Goal: Navigation & Orientation: Find specific page/section

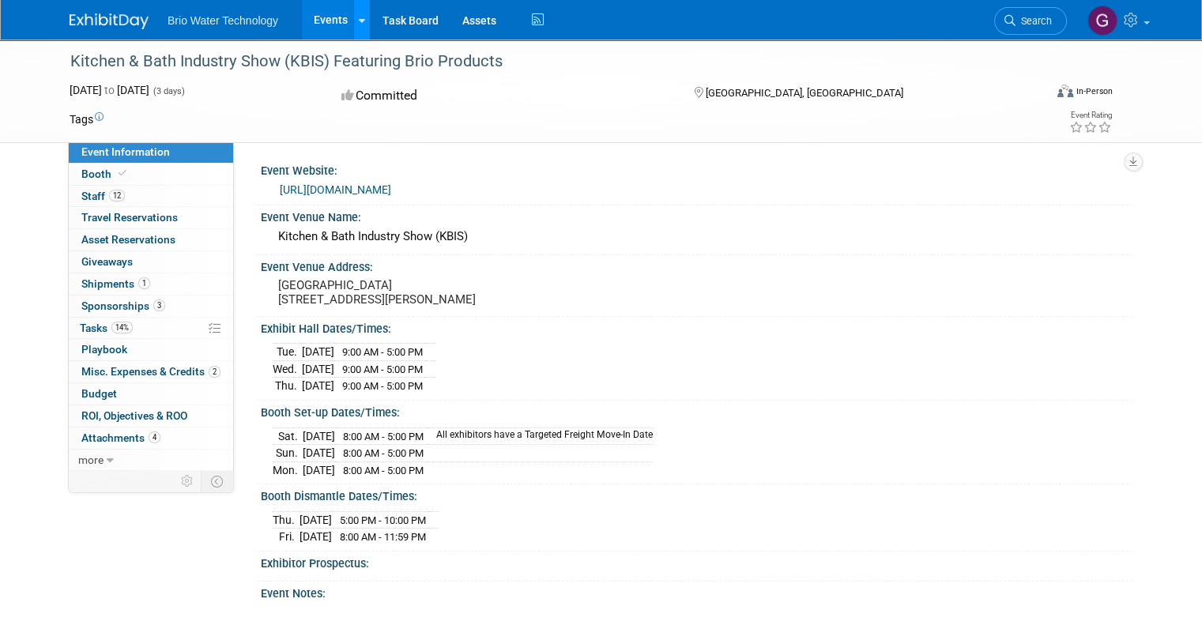
click at [353, 25] on link at bounding box center [361, 20] width 17 height 40
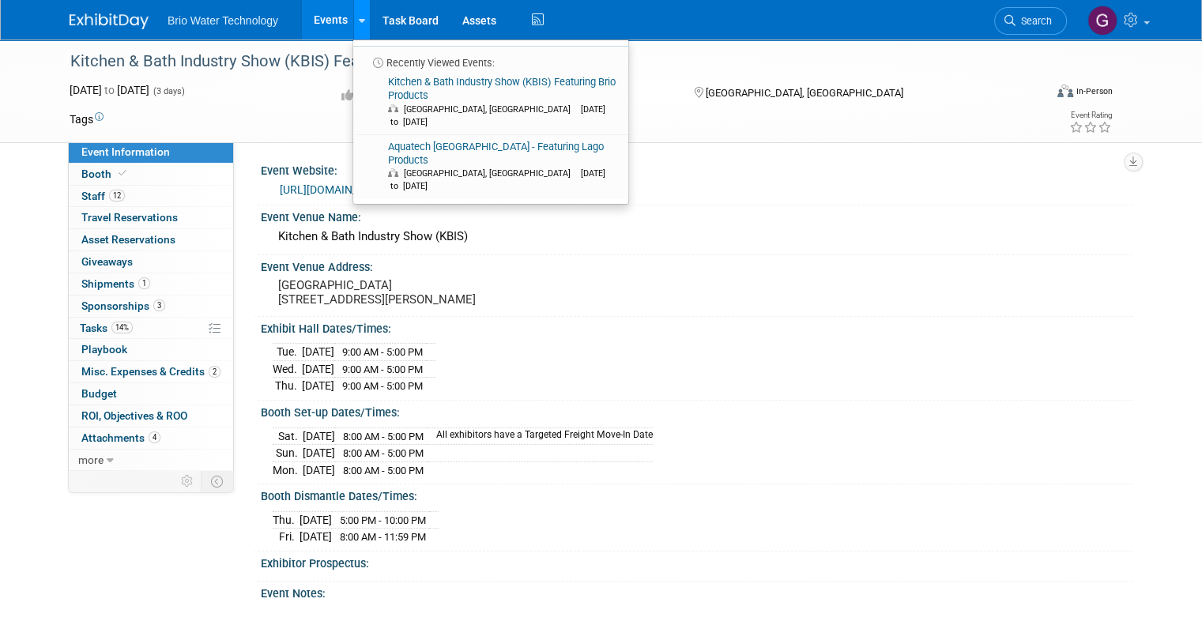
click at [353, 25] on link at bounding box center [361, 20] width 17 height 40
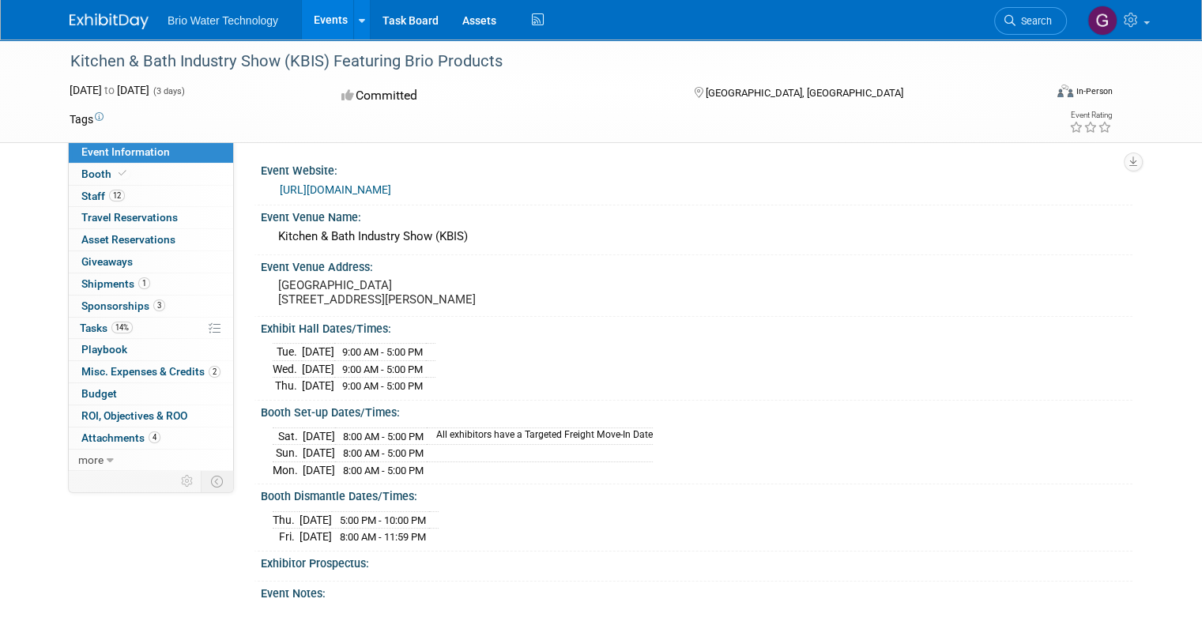
click at [325, 25] on link "Events" at bounding box center [331, 20] width 58 height 40
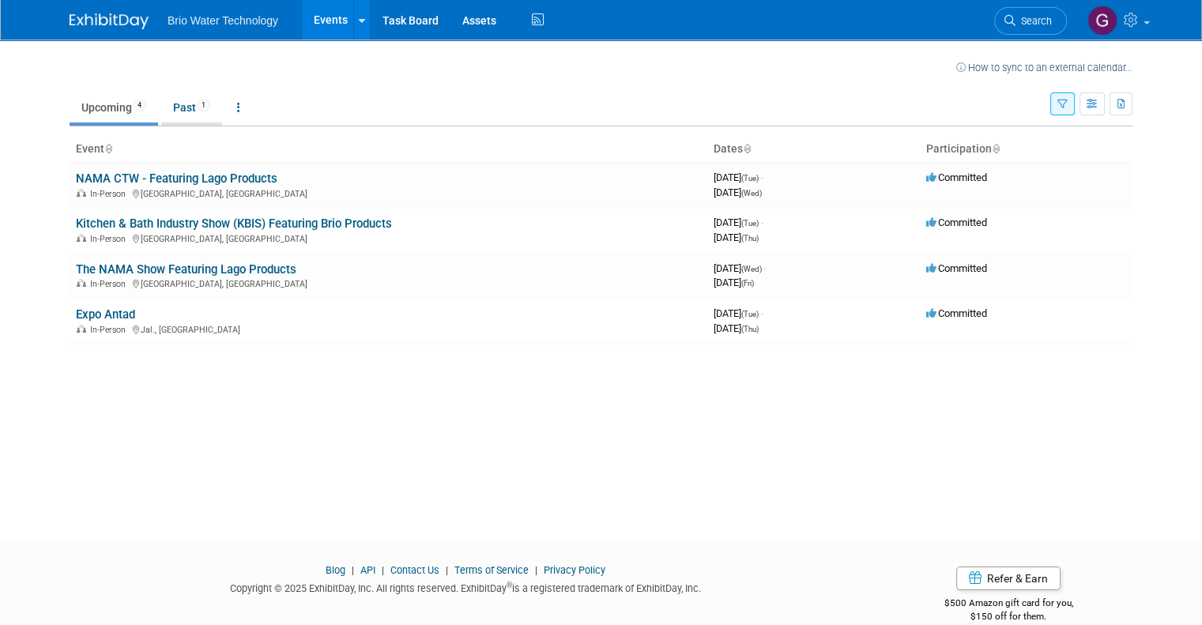
click at [169, 110] on link "Past 1" at bounding box center [191, 107] width 61 height 30
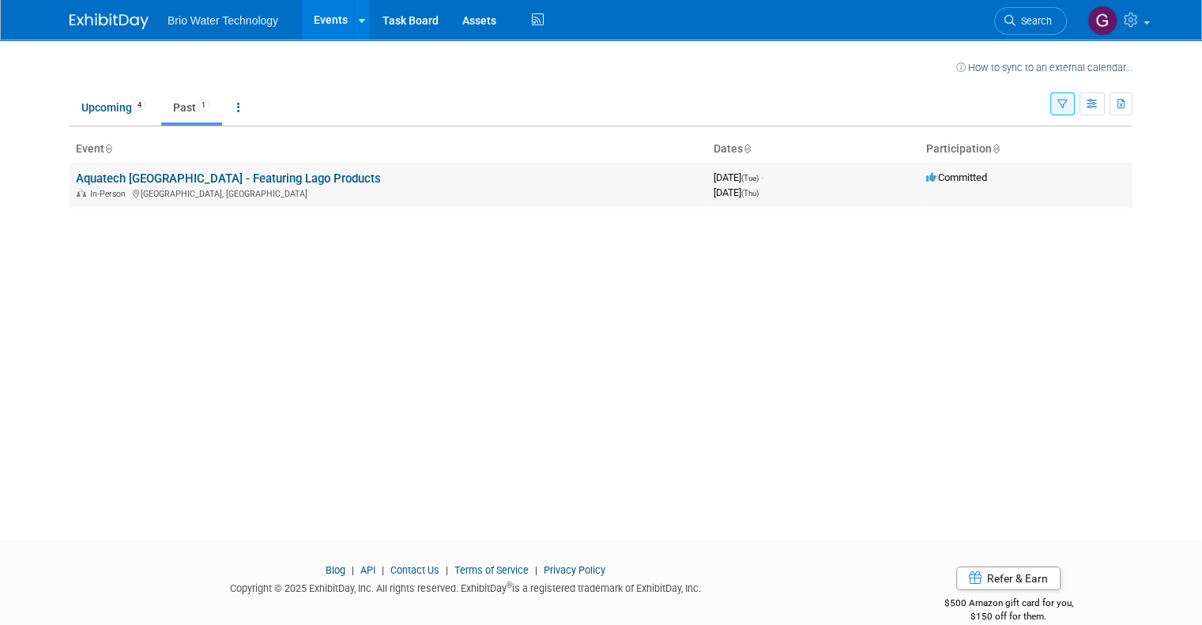
click at [130, 178] on link "Aquatech [GEOGRAPHIC_DATA] - Featuring Lago Products" at bounding box center [228, 179] width 305 height 14
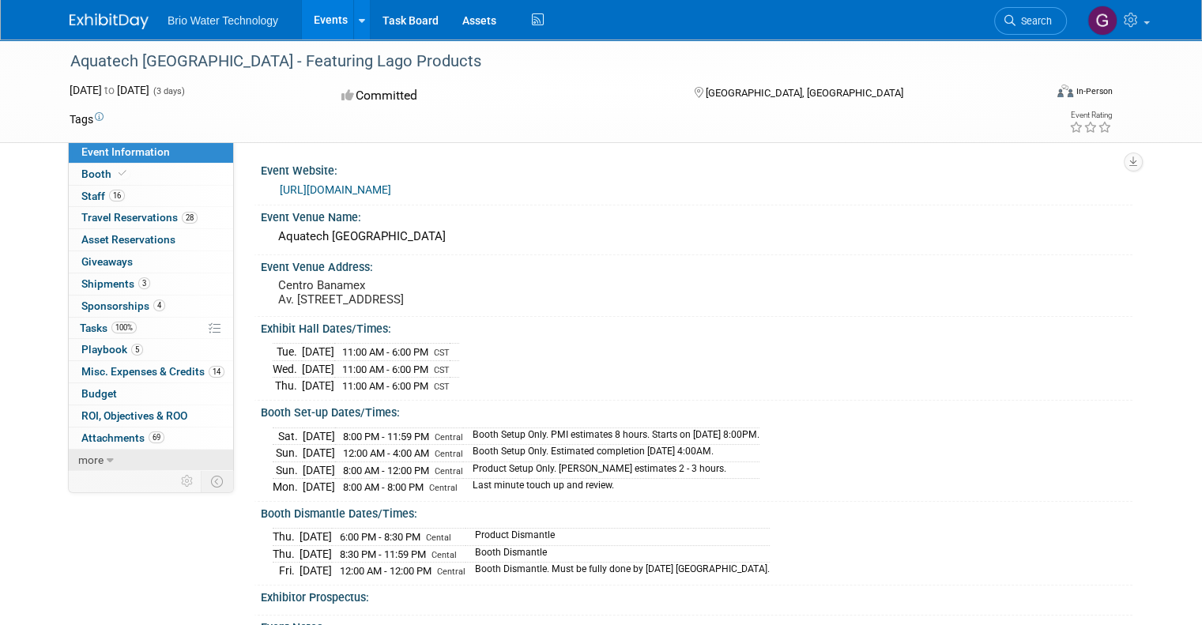
click at [78, 458] on span "more" at bounding box center [90, 460] width 25 height 13
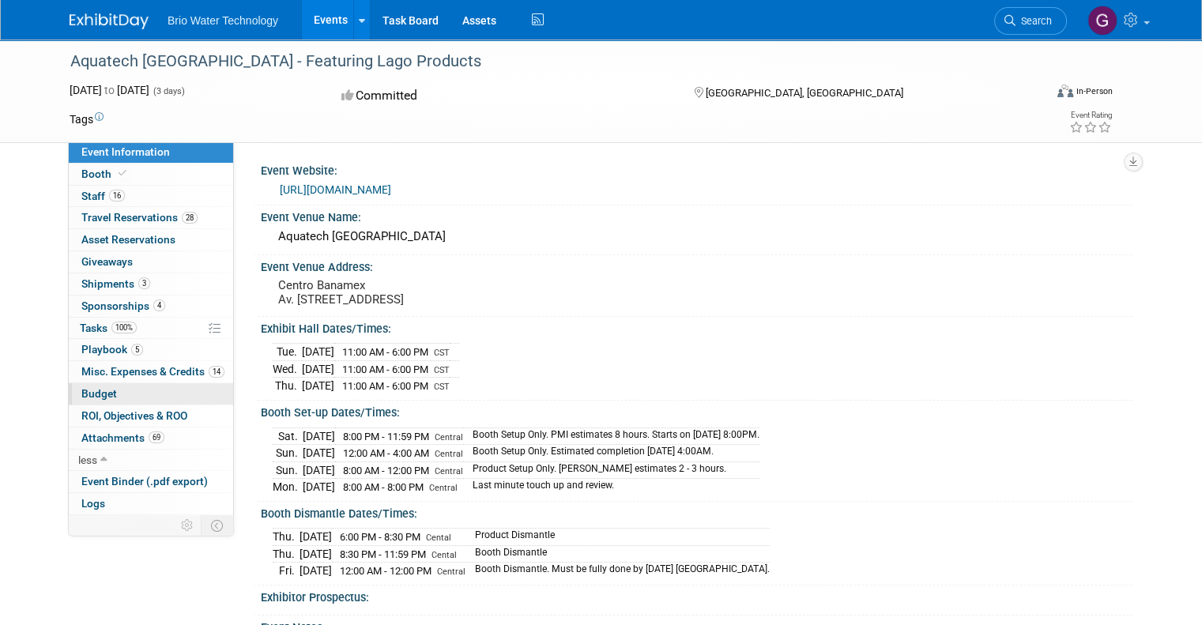
click at [81, 390] on span "Budget" at bounding box center [99, 393] width 36 height 13
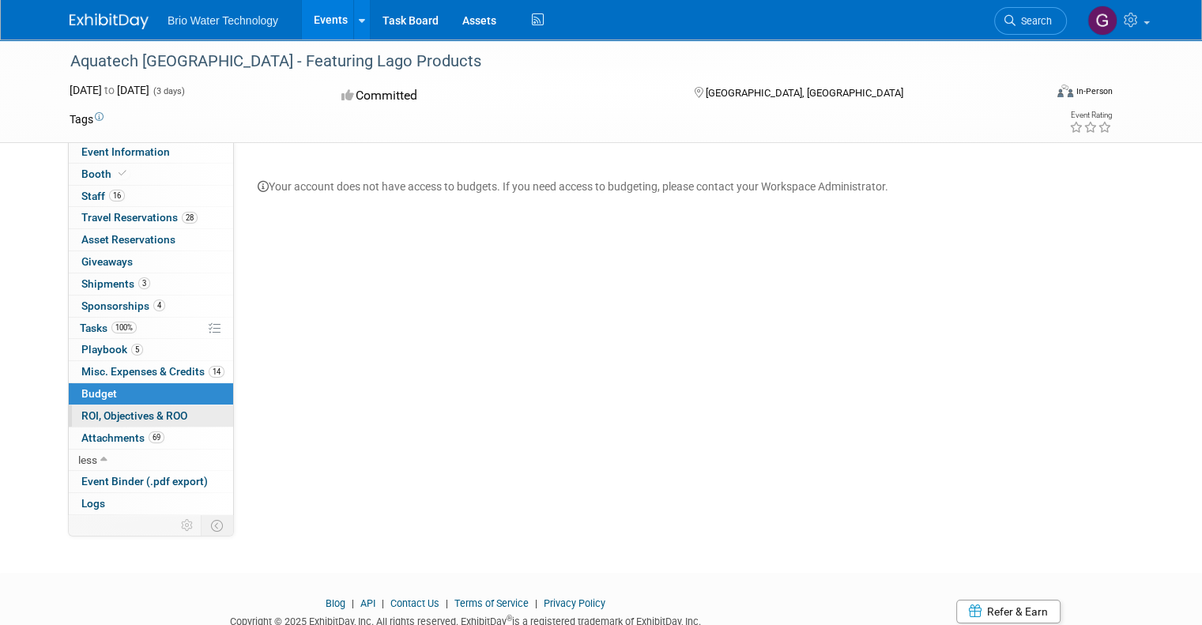
click at [115, 411] on span "ROI, Objectives & ROO 0" at bounding box center [134, 415] width 106 height 13
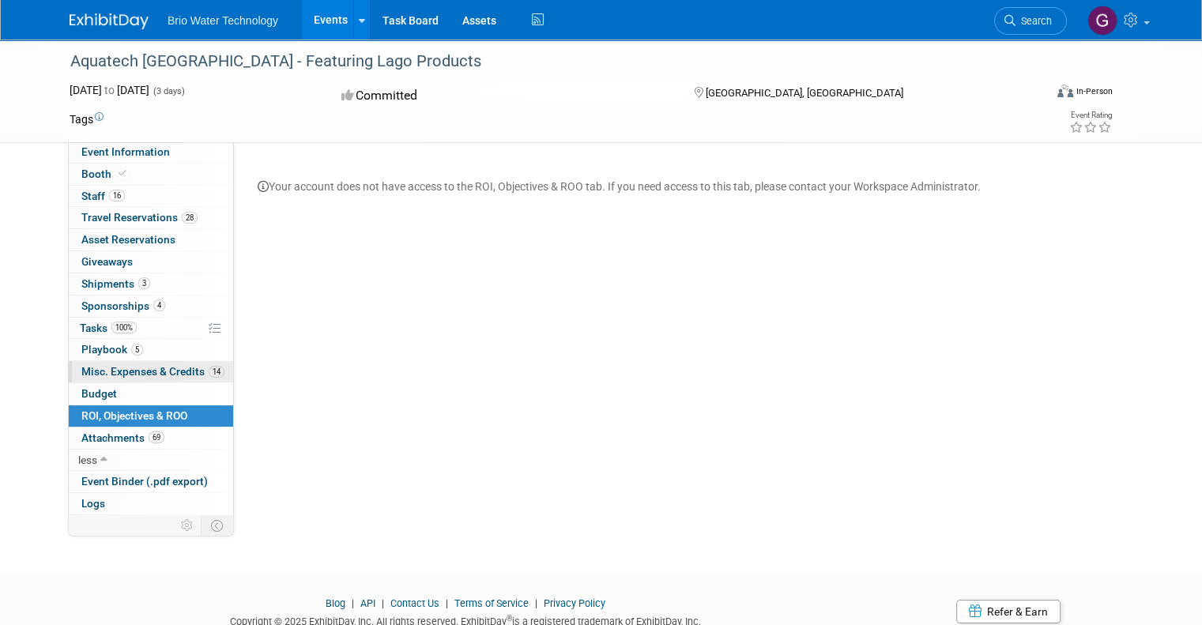
click at [106, 373] on span "Misc. Expenses & Credits 14" at bounding box center [152, 371] width 143 height 13
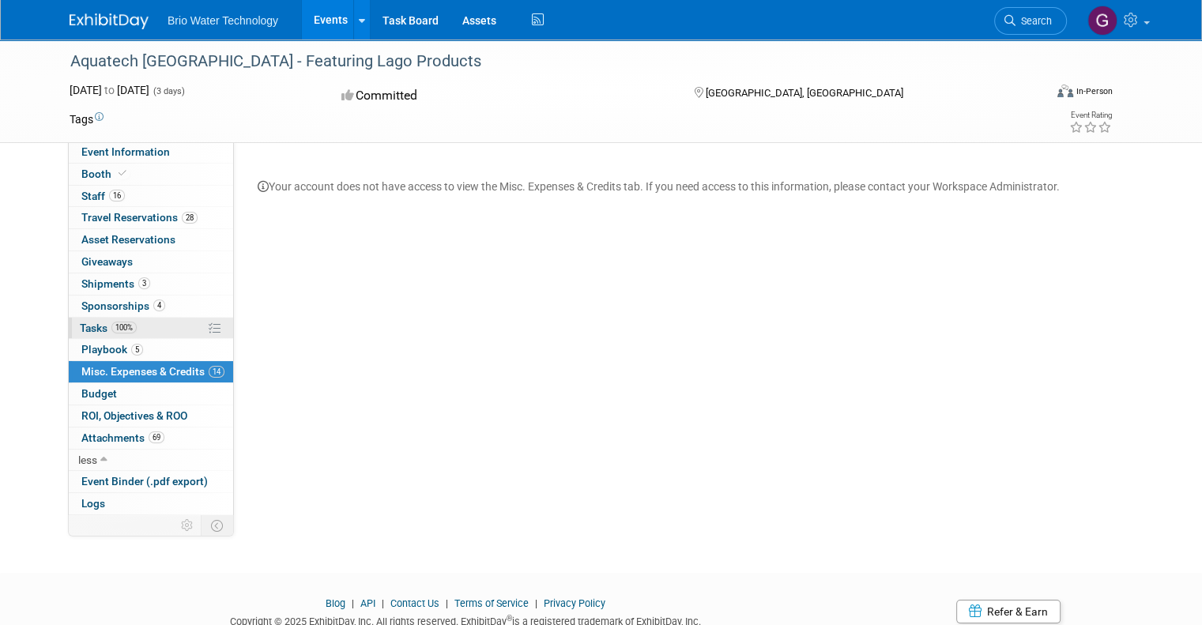
click at [81, 326] on span "Tasks 100%" at bounding box center [108, 328] width 57 height 13
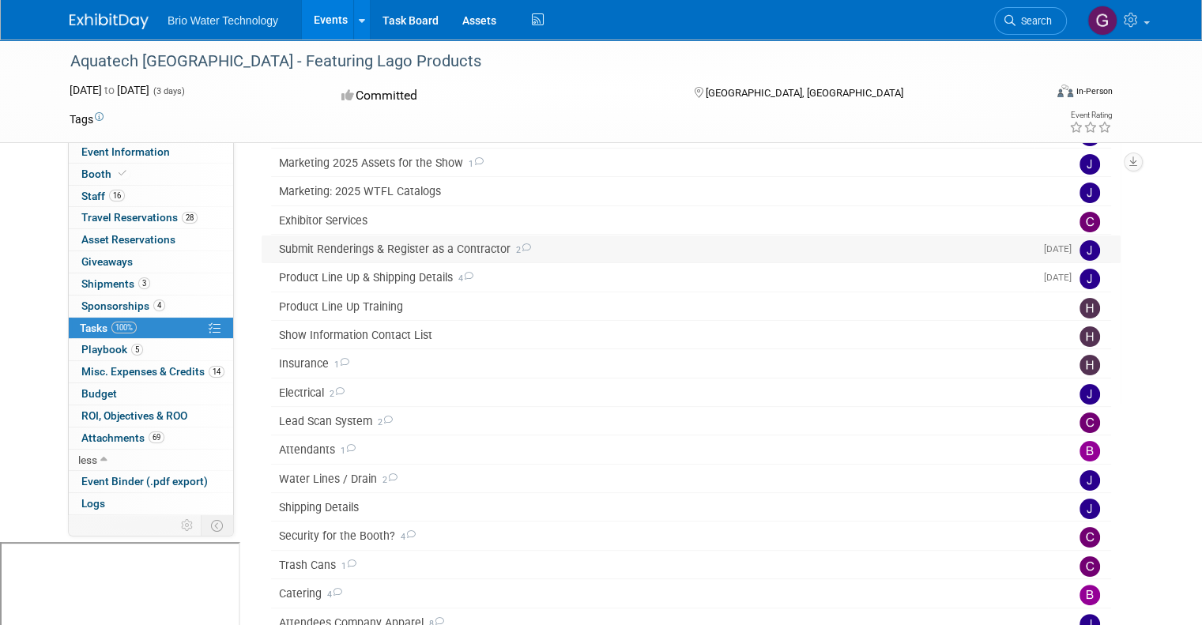
scroll to position [177, 0]
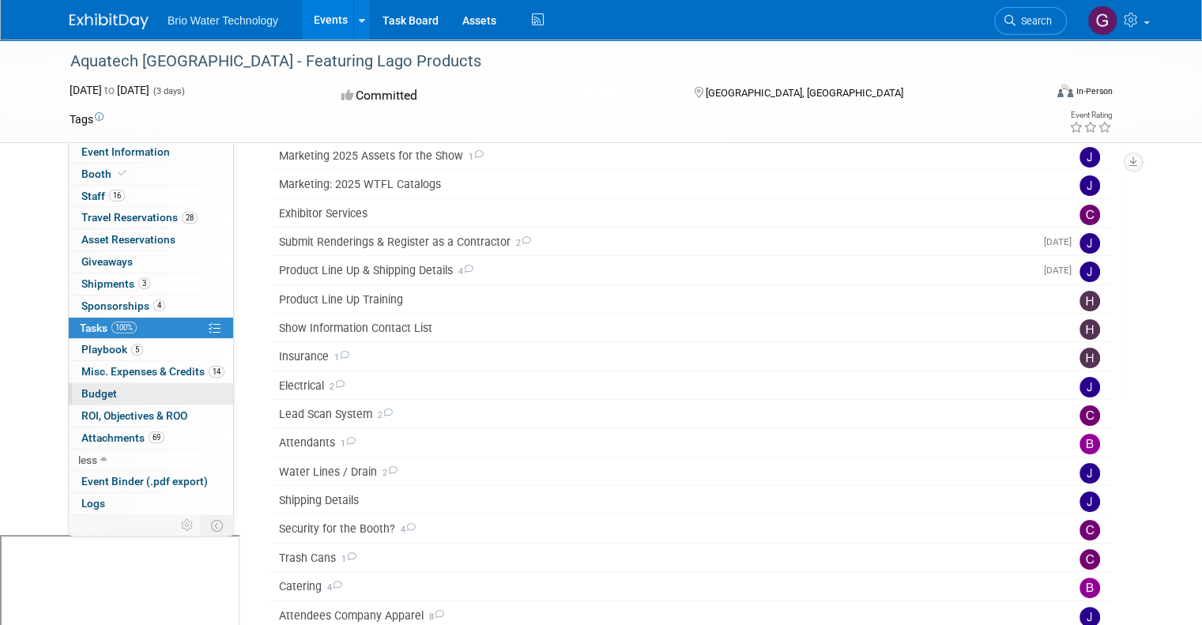
click at [88, 384] on link "Budget" at bounding box center [151, 393] width 164 height 21
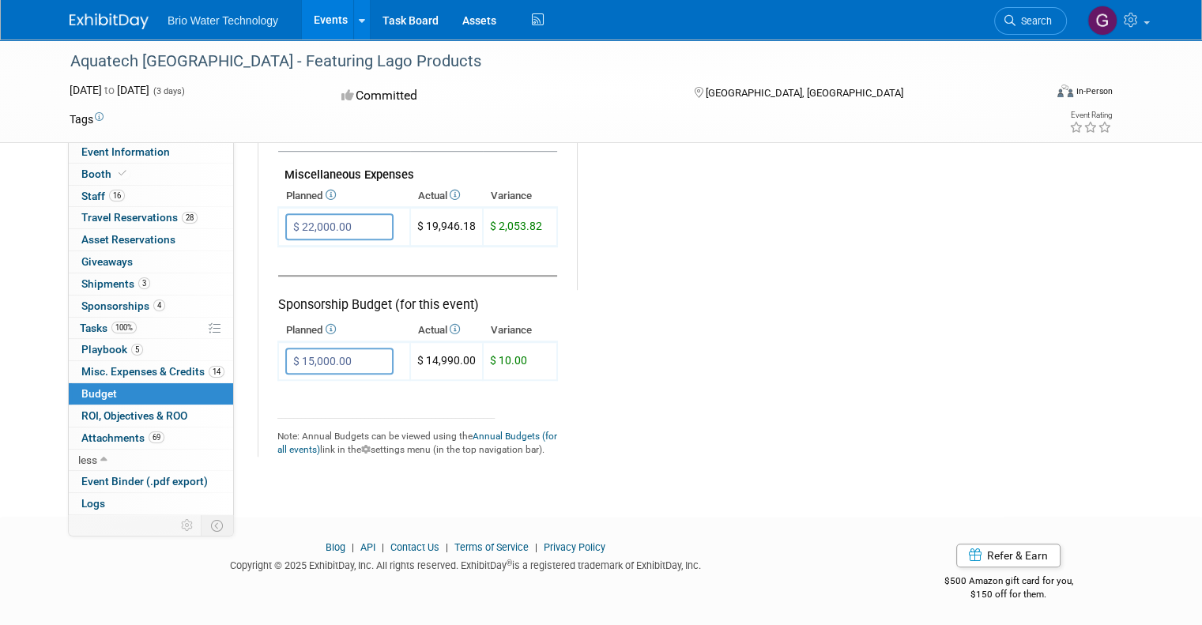
scroll to position [979, 0]
click at [117, 371] on span "Misc. Expenses & Credits 14" at bounding box center [152, 371] width 143 height 13
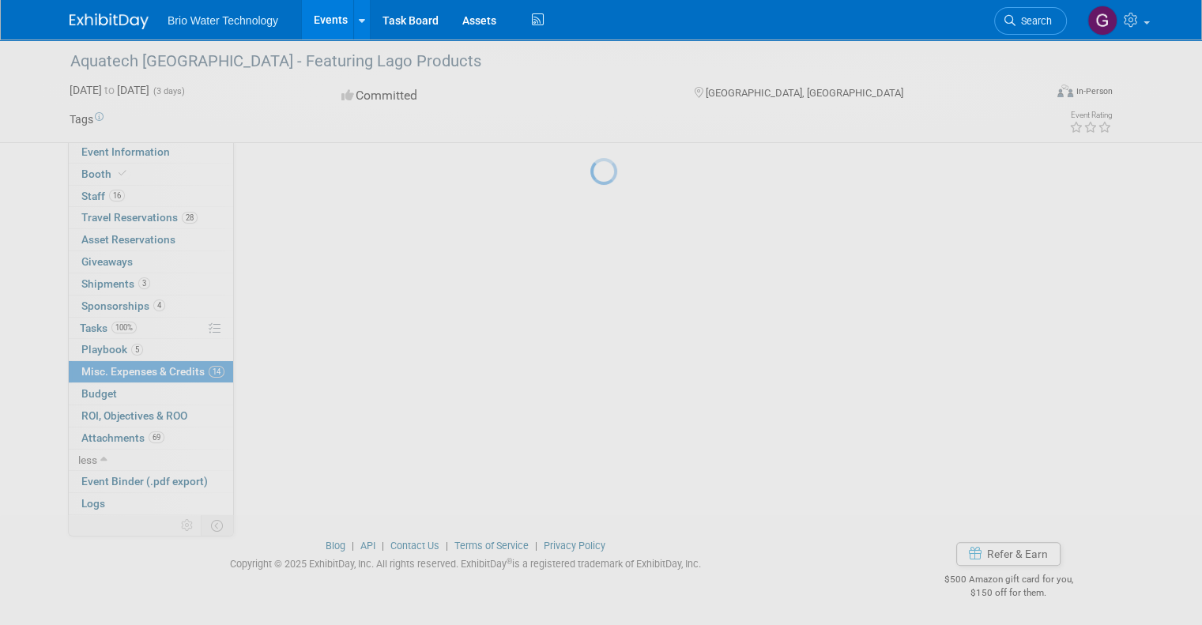
scroll to position [0, 0]
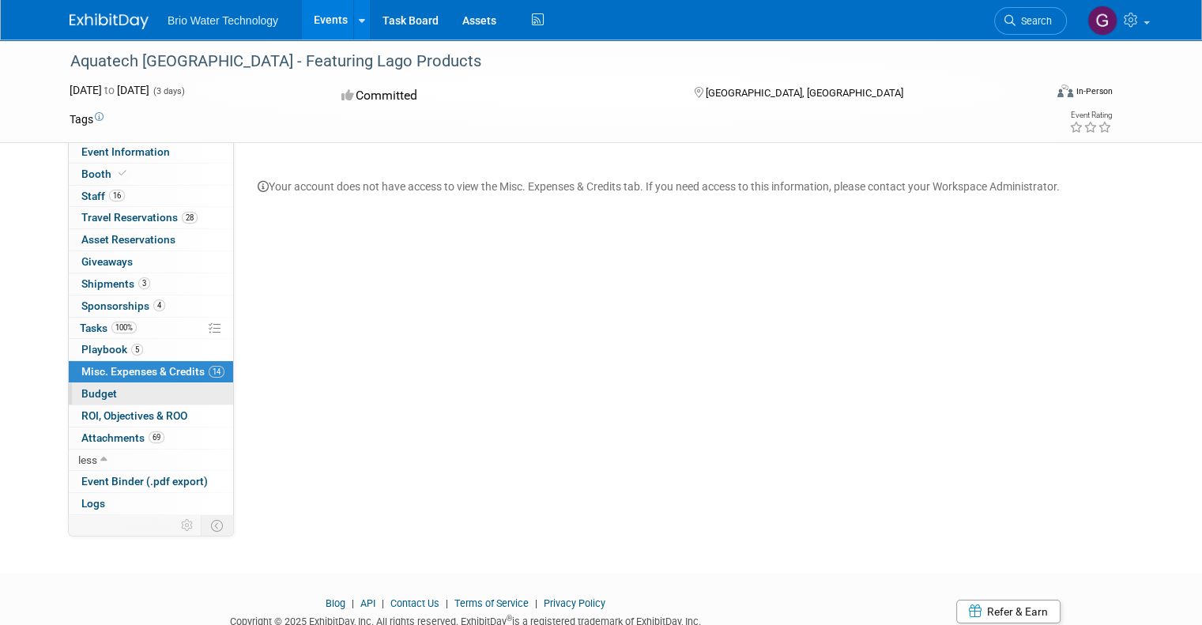
click at [97, 397] on span "Budget" at bounding box center [99, 393] width 36 height 13
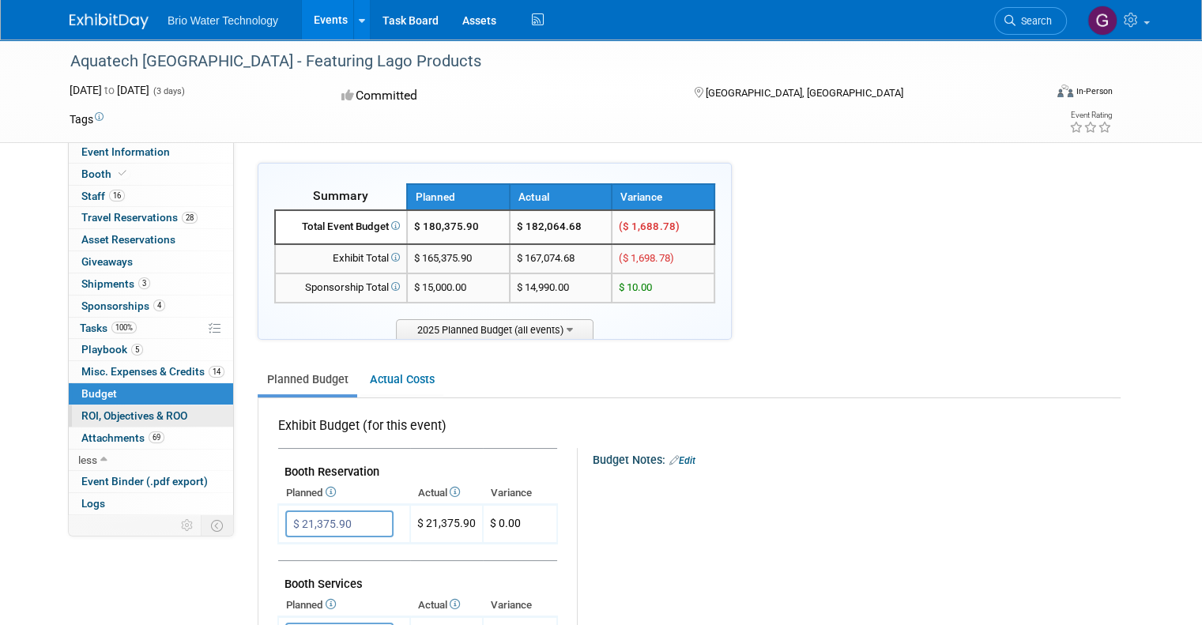
click at [100, 419] on span "ROI, Objectives & ROO 0" at bounding box center [134, 415] width 106 height 13
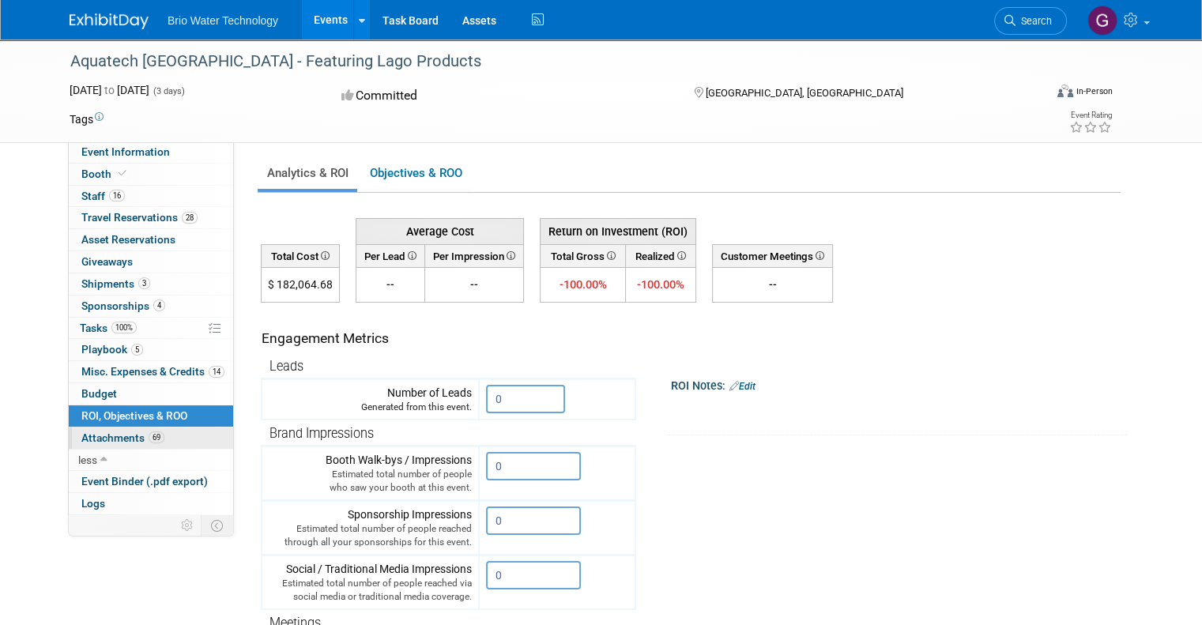
click at [120, 437] on span "Attachments 69" at bounding box center [122, 438] width 83 height 13
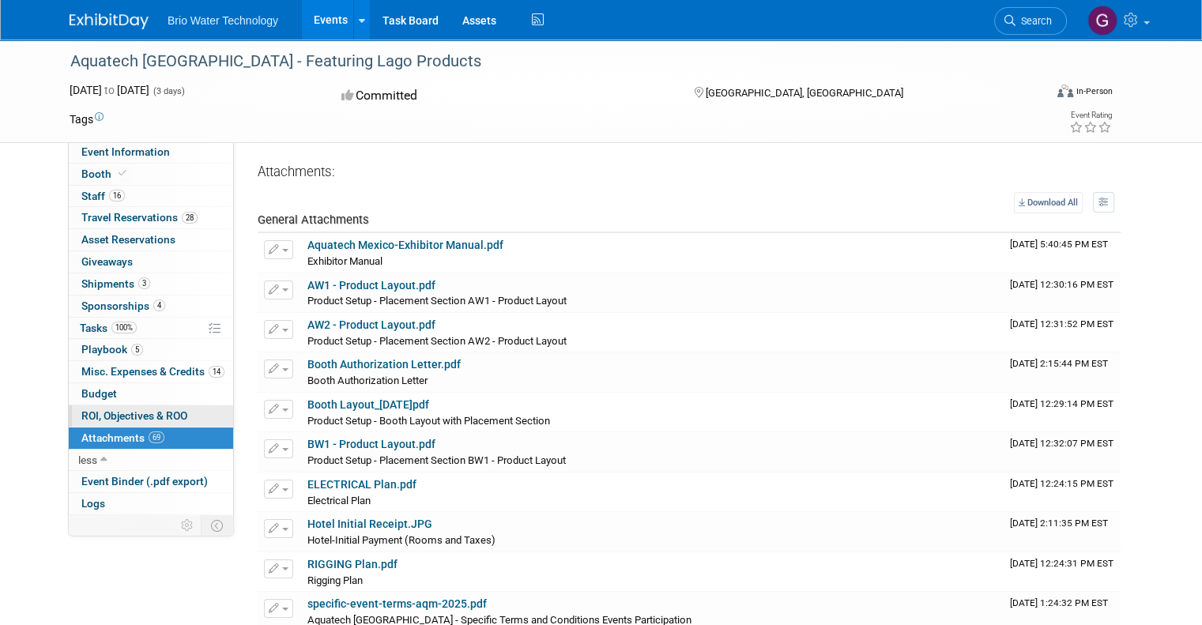
click at [96, 414] on span "ROI, Objectives & ROO 0" at bounding box center [134, 415] width 106 height 13
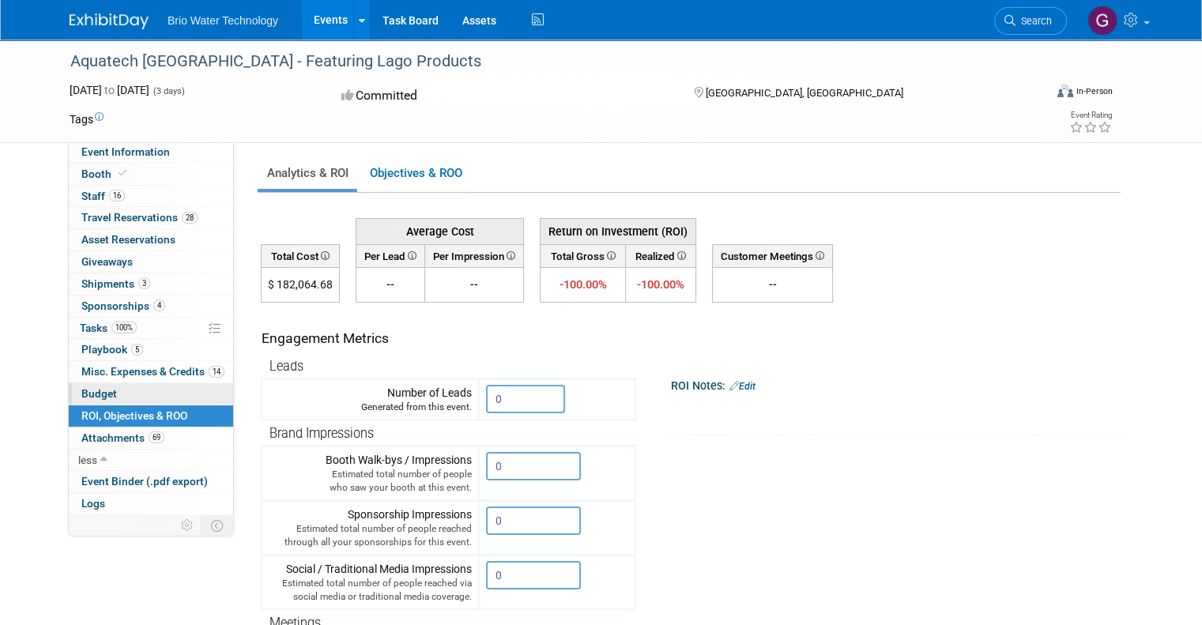
click at [82, 389] on span "Budget" at bounding box center [99, 393] width 36 height 13
